Goal: Check status: Check status

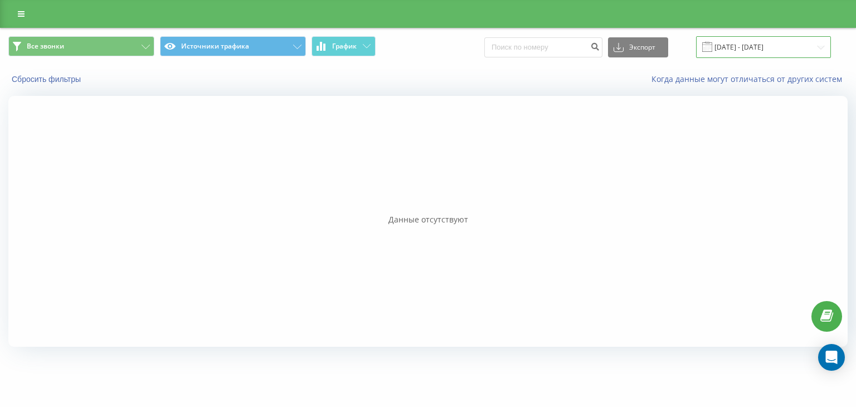
click at [732, 47] on input "[DATE] - [DATE]" at bounding box center [763, 47] width 135 height 22
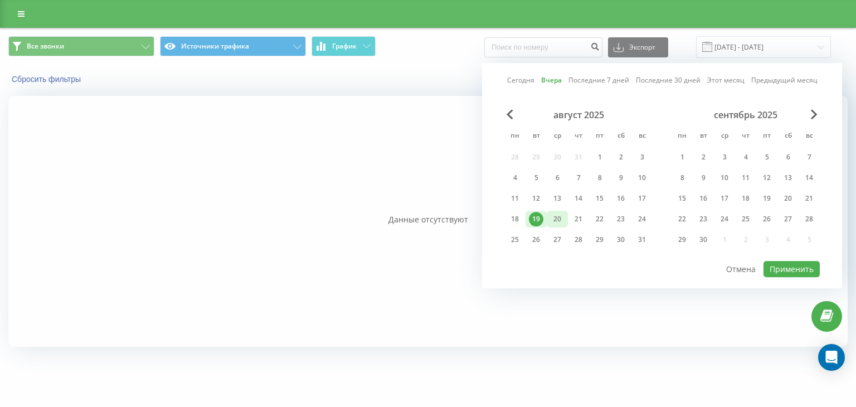
click at [557, 217] on div "20" at bounding box center [557, 219] width 14 height 14
click at [793, 265] on button "Применить" at bounding box center [791, 269] width 56 height 16
type input "[DATE] - [DATE]"
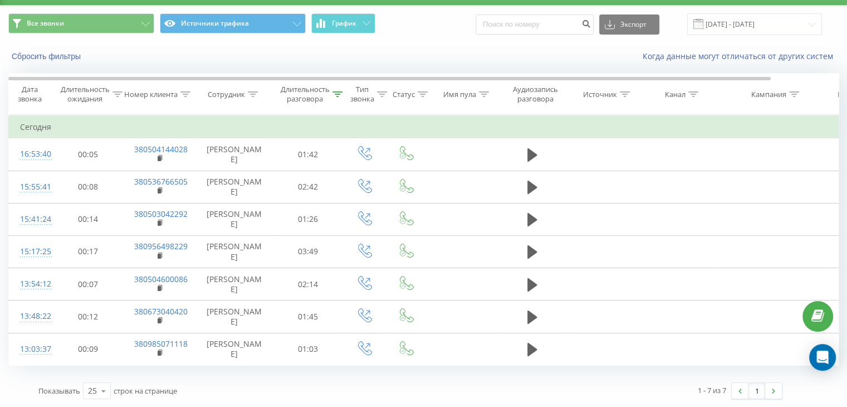
scroll to position [29, 0]
